Goal: Browse casually: Explore the website without a specific task or goal

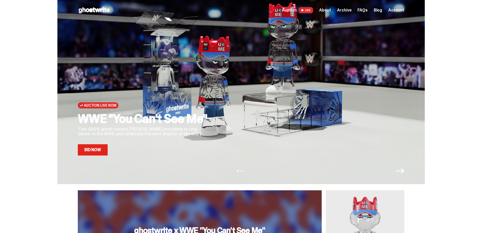
click at [302, 11] on link "Auction LIVE" at bounding box center [297, 10] width 31 height 6
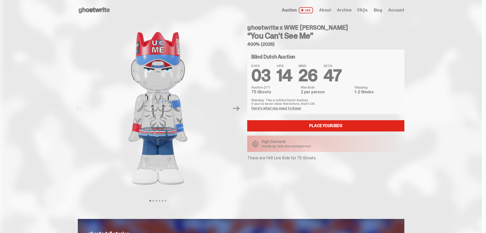
click at [96, 10] on use at bounding box center [94, 10] width 31 height 6
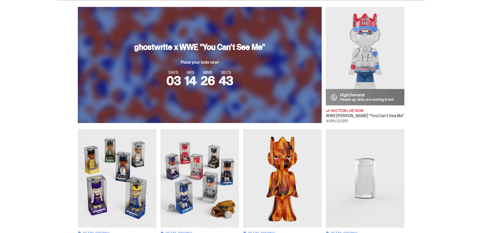
scroll to position [230, 0]
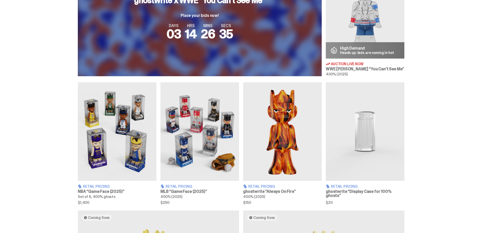
click at [101, 111] on img at bounding box center [117, 131] width 79 height 98
